Goal: Find specific page/section: Find specific page/section

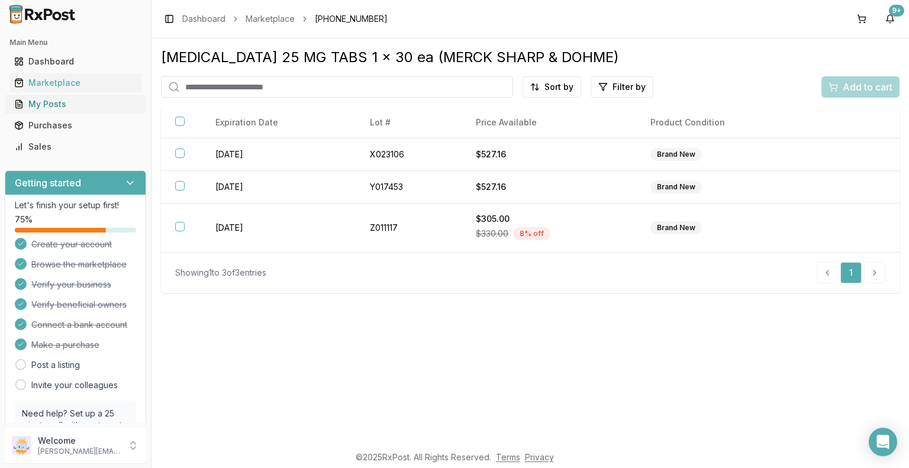
click at [47, 104] on div "My Posts" at bounding box center [75, 104] width 123 height 12
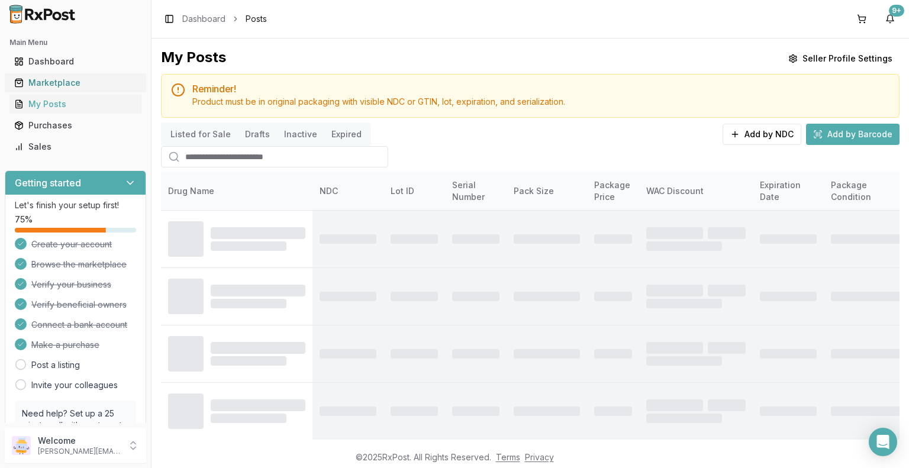
click at [82, 84] on div "Marketplace" at bounding box center [75, 83] width 123 height 12
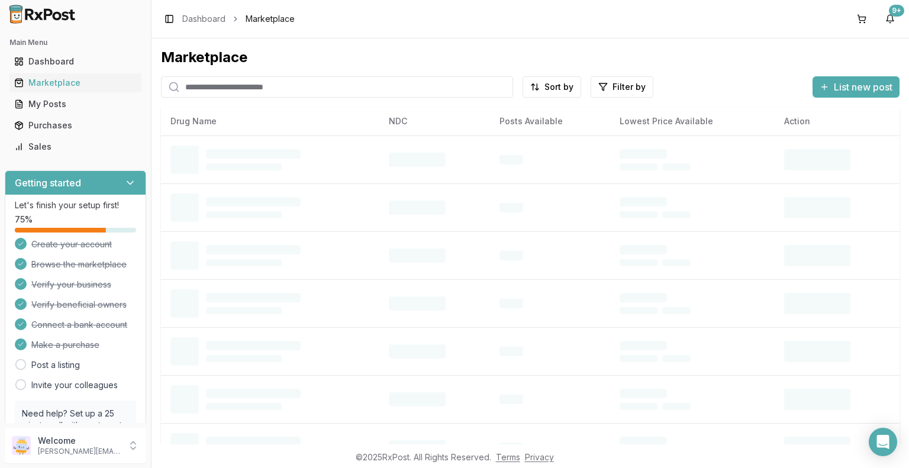
click at [277, 91] on input "search" at bounding box center [337, 86] width 352 height 21
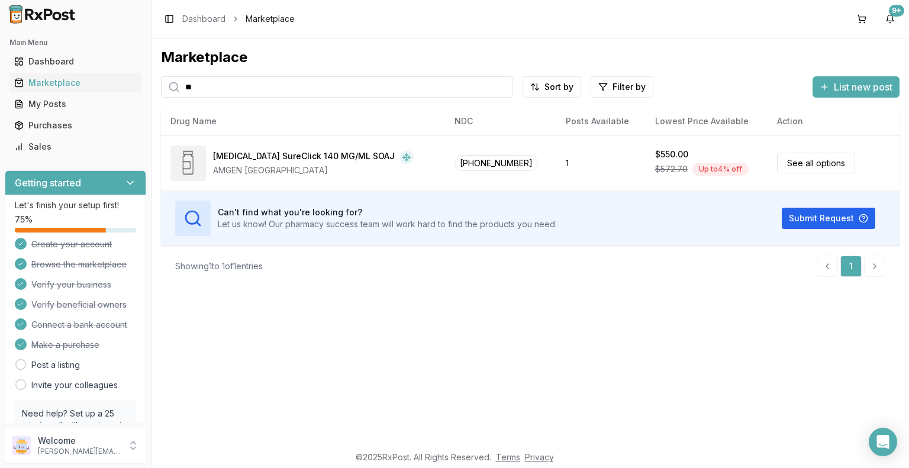
type input "*"
click at [558, 36] on div "Toggle Sidebar Dashboard Marketplace 9+" at bounding box center [531, 19] width 758 height 38
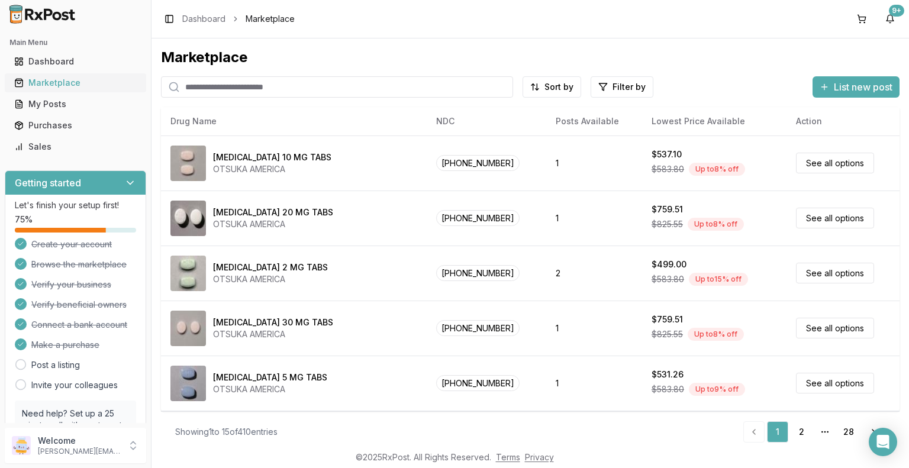
click at [95, 83] on div "Marketplace" at bounding box center [75, 83] width 123 height 12
